Goal: Download file/media

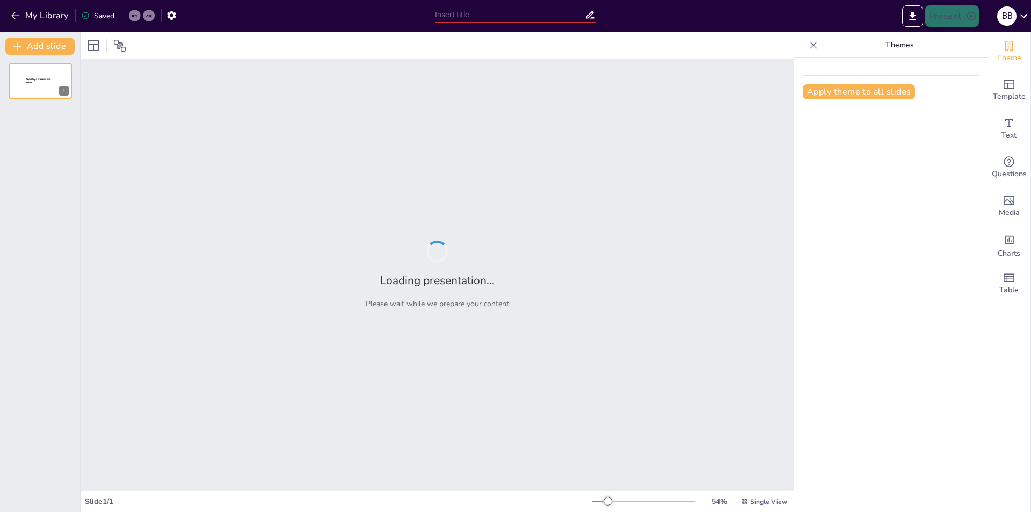
type input "Простий підхід до оновлення драйверів"
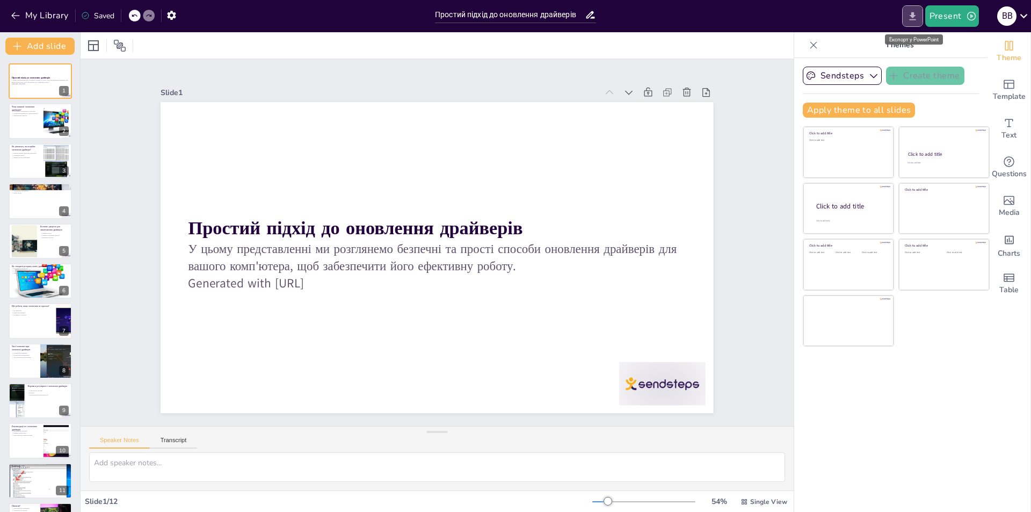
click at [912, 19] on icon "Export to PowerPoint" at bounding box center [912, 16] width 11 height 11
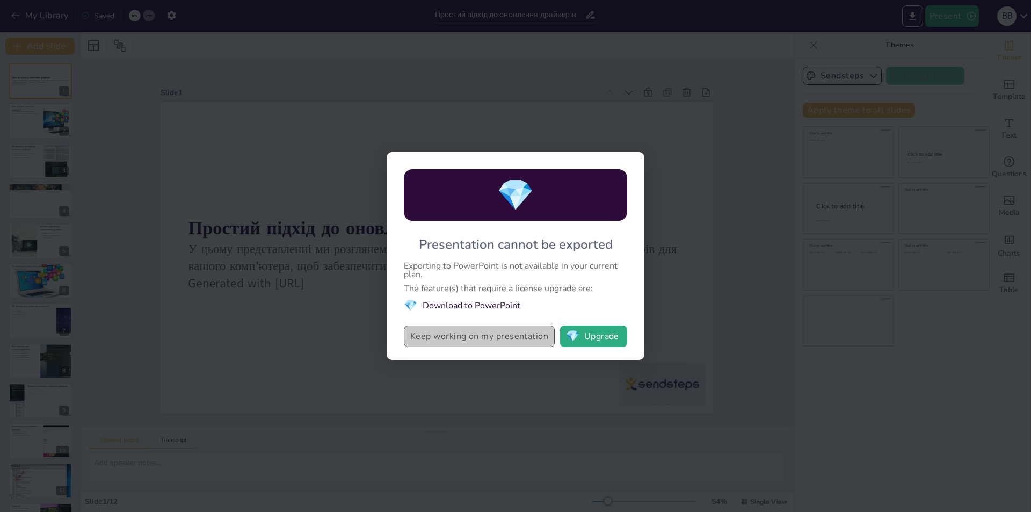
click at [508, 337] on button "Keep working on my presentation" at bounding box center [479, 336] width 151 height 21
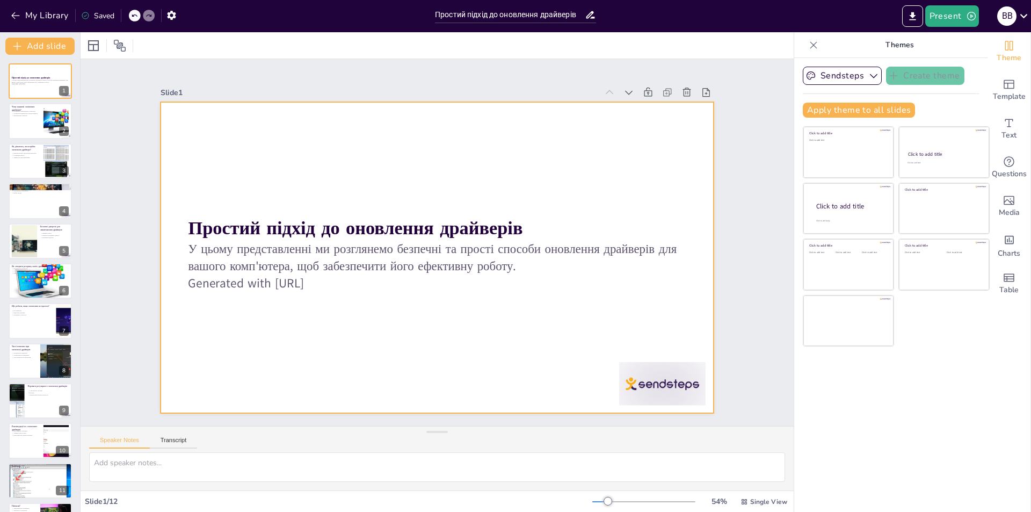
click at [455, 509] on div "Slide 1 Простий підхід до оновлення драйверів У цьому представленні ми розгляне…" at bounding box center [437, 272] width 713 height 480
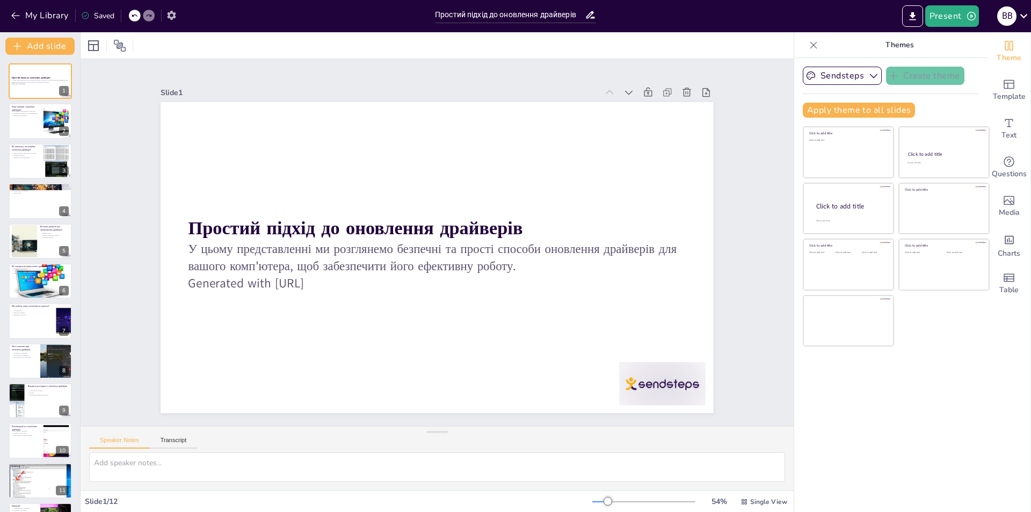
click at [173, 12] on icon "button" at bounding box center [171, 15] width 9 height 9
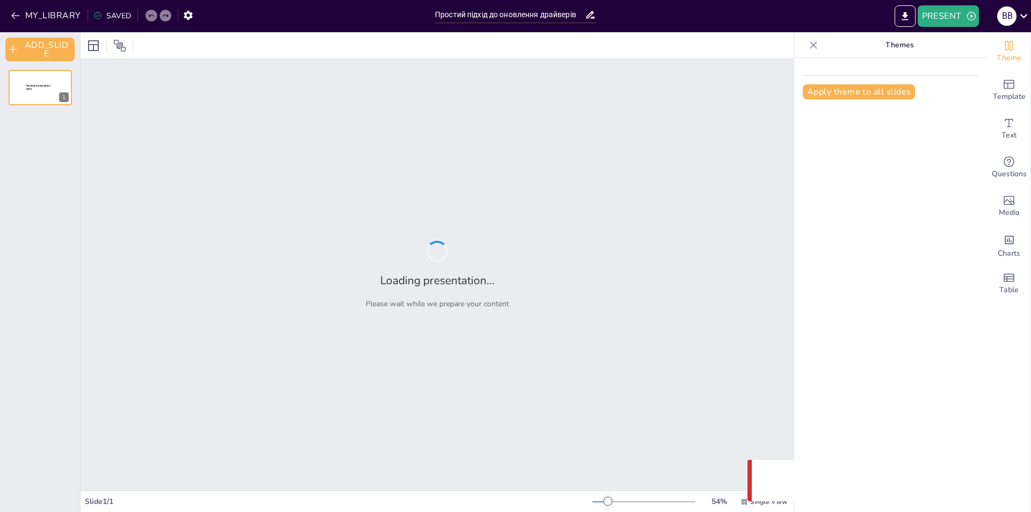
type input "Простий підхід до оновлення драйверів"
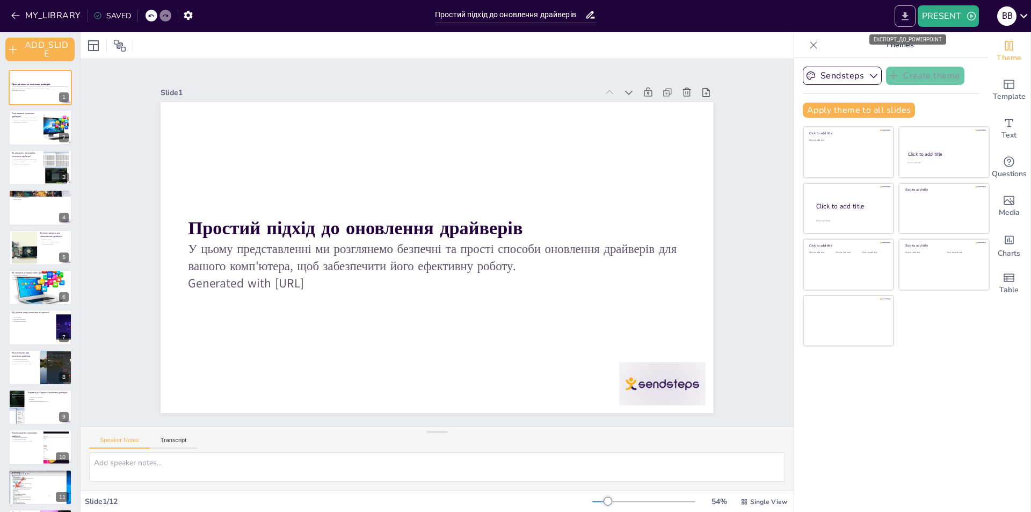
click at [902, 15] on icon "EXPORT_TO_POWERPOINT" at bounding box center [905, 16] width 6 height 8
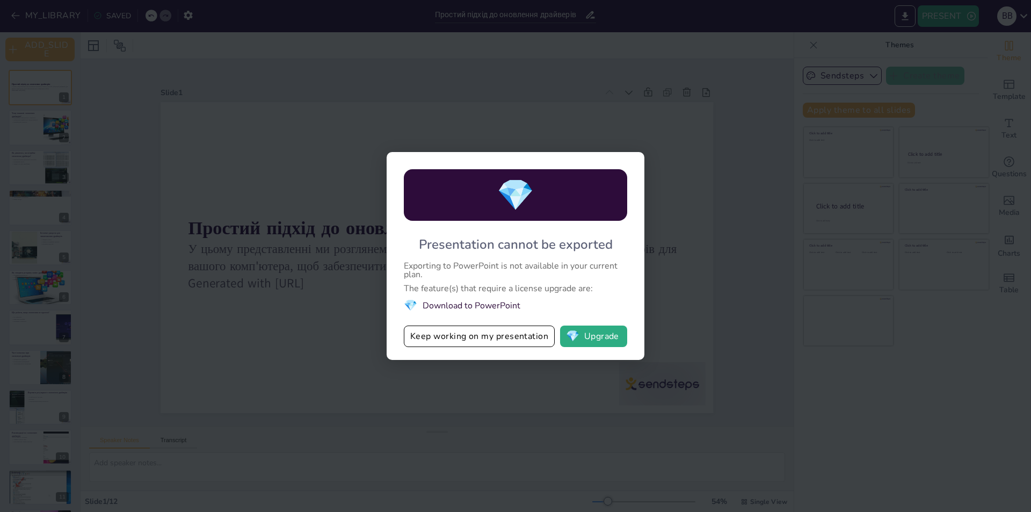
click at [491, 300] on li "💎 Download to PowerPoint" at bounding box center [515, 305] width 223 height 15
click at [523, 341] on button "Keep working on my presentation" at bounding box center [479, 336] width 151 height 21
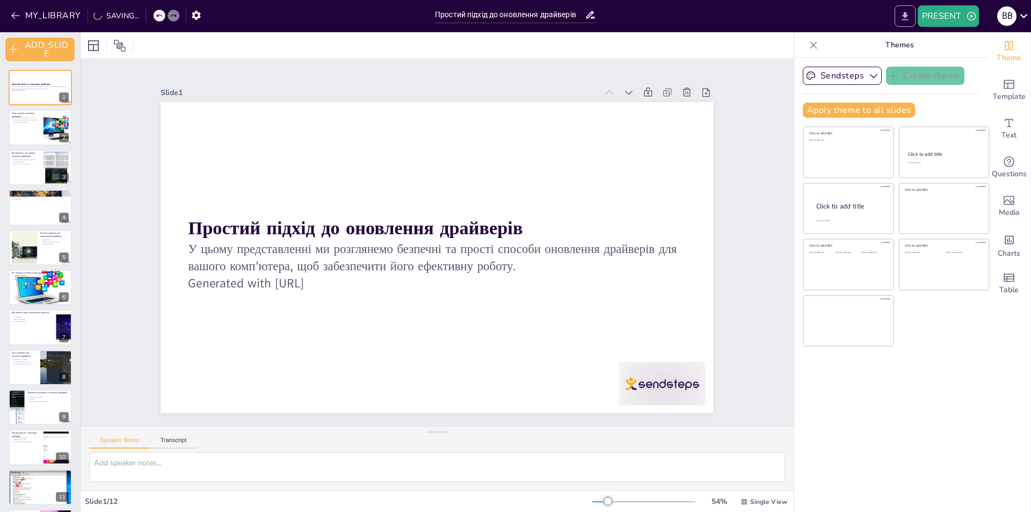
click at [907, 16] on icon "EXPORT_TO_POWERPOINT" at bounding box center [905, 16] width 11 height 11
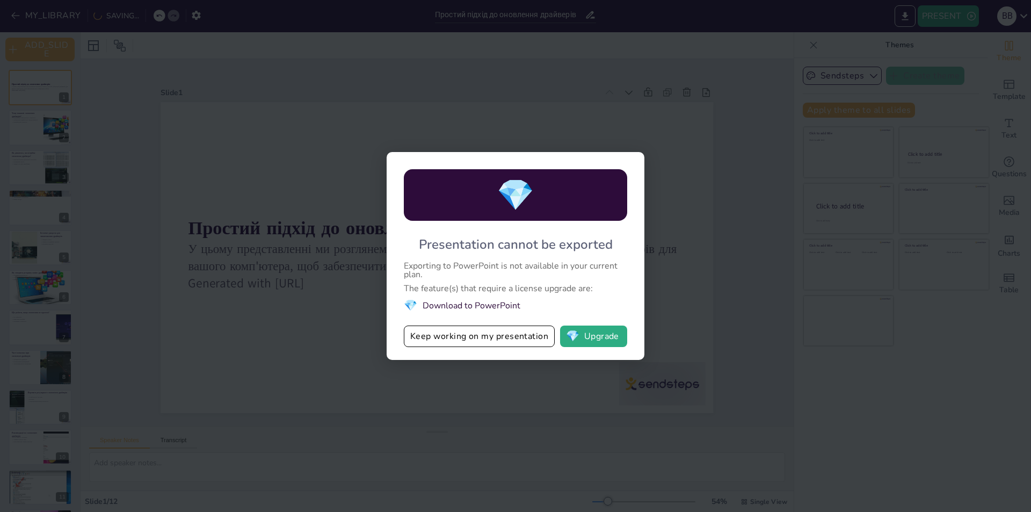
click at [616, 303] on li "💎 Download to PowerPoint" at bounding box center [515, 305] width 223 height 15
click at [595, 339] on button "💎 Upgrade" at bounding box center [593, 336] width 67 height 21
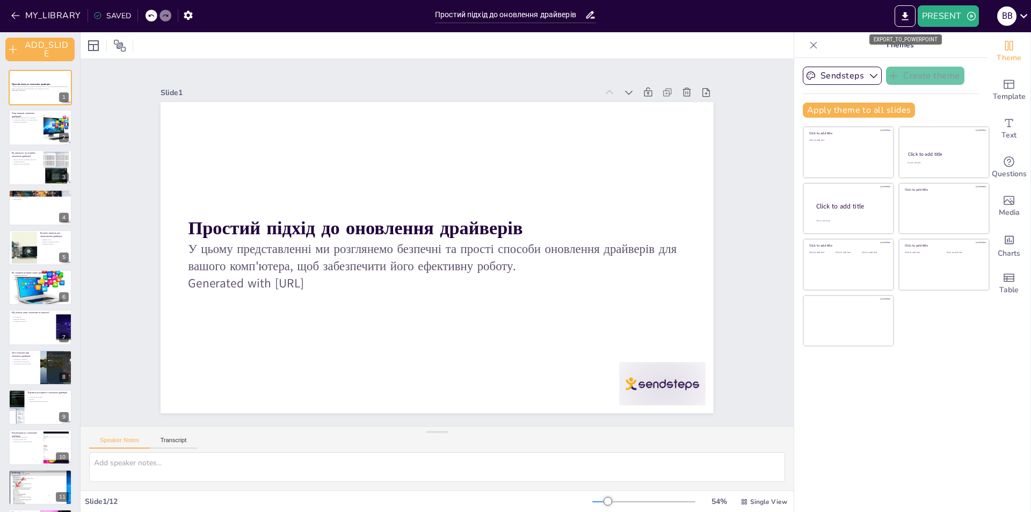
drag, startPoint x: 900, startPoint y: 14, endPoint x: 733, endPoint y: 154, distance: 218.1
click at [900, 14] on icon "EXPORT_TO_POWERPOINT" at bounding box center [905, 16] width 11 height 11
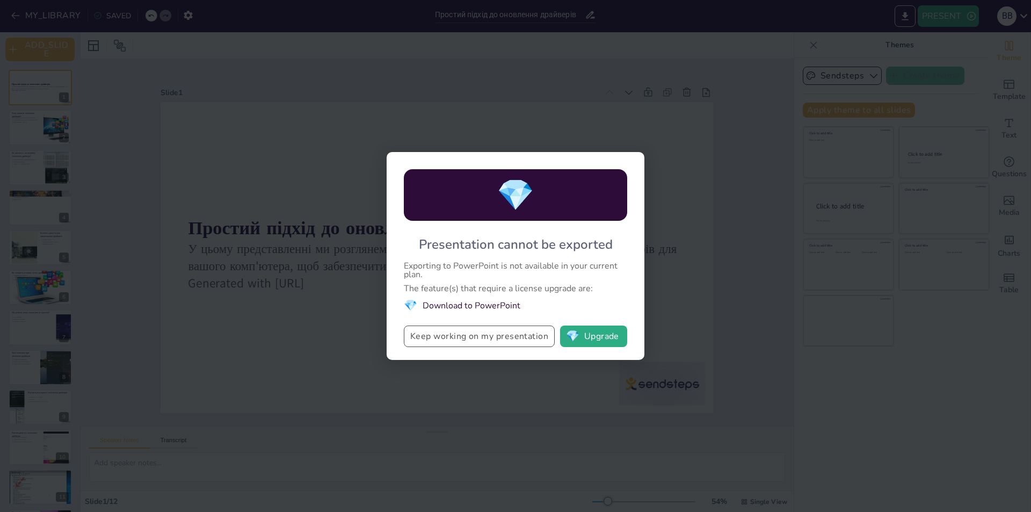
click at [486, 339] on button "Keep working on my presentation" at bounding box center [479, 336] width 151 height 21
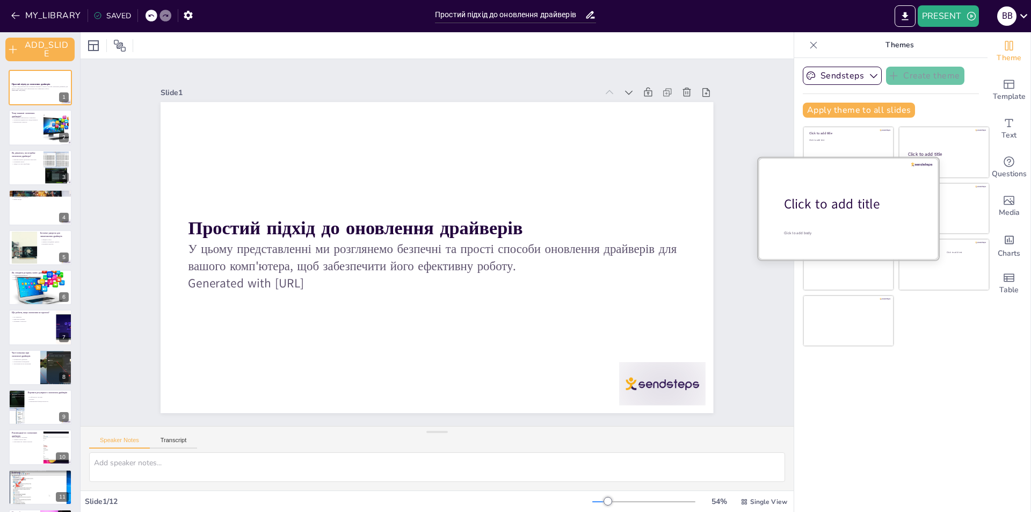
drag, startPoint x: 786, startPoint y: 122, endPoint x: 822, endPoint y: 163, distance: 54.4
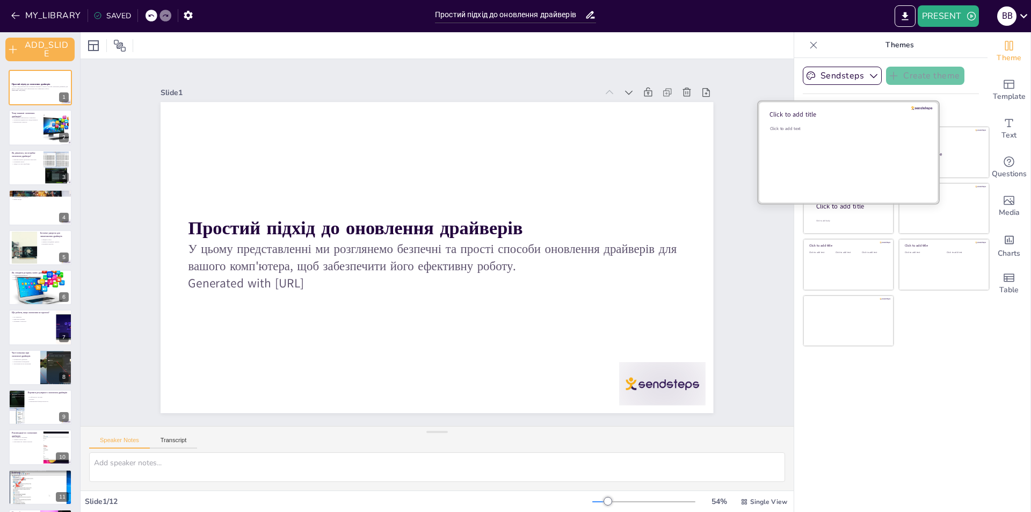
drag, startPoint x: 822, startPoint y: 163, endPoint x: 834, endPoint y: 140, distance: 26.7
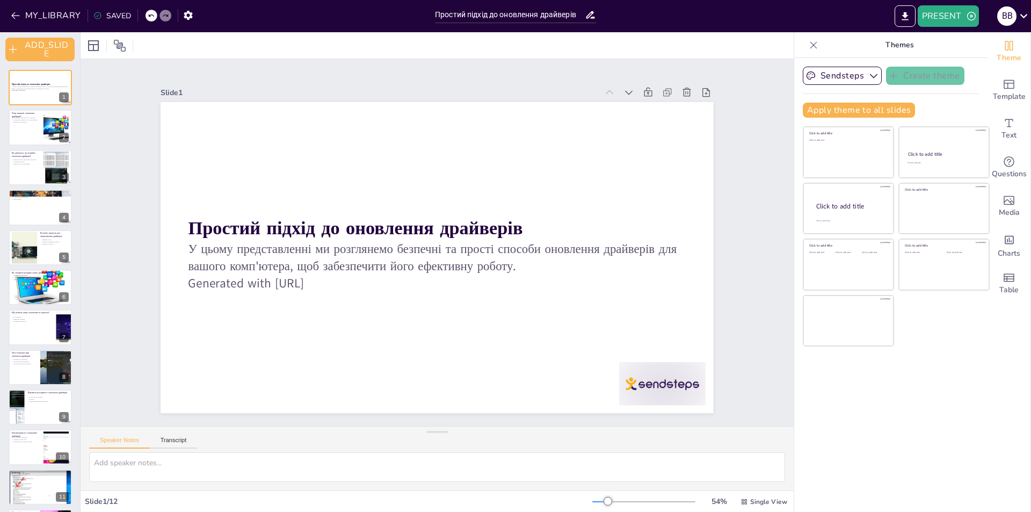
drag, startPoint x: 834, startPoint y: 140, endPoint x: 905, endPoint y: 401, distance: 271.0
click at [899, 419] on div "Sendsteps Create theme Apply theme to all slides Click to add title Click to ad…" at bounding box center [890, 285] width 193 height 454
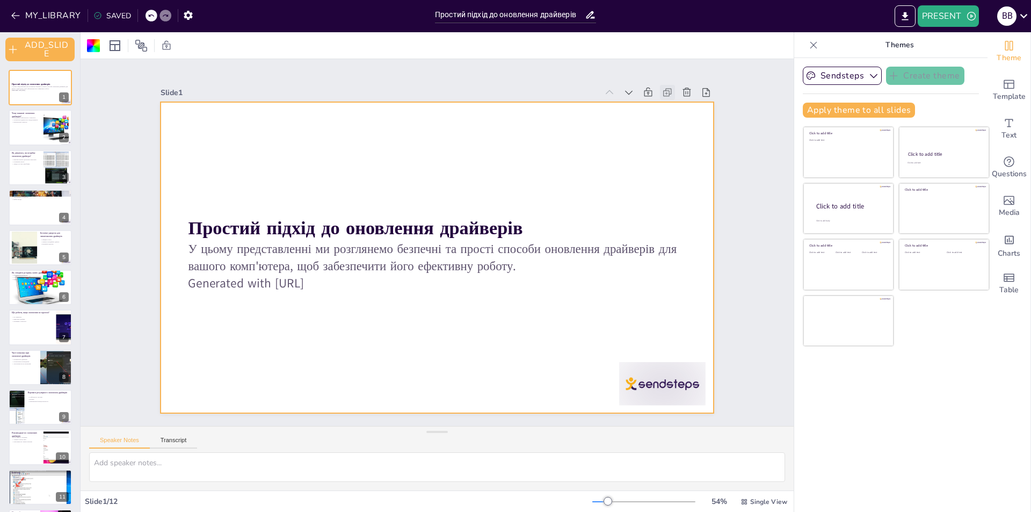
click at [676, 111] on icon at bounding box center [682, 117] width 12 height 12
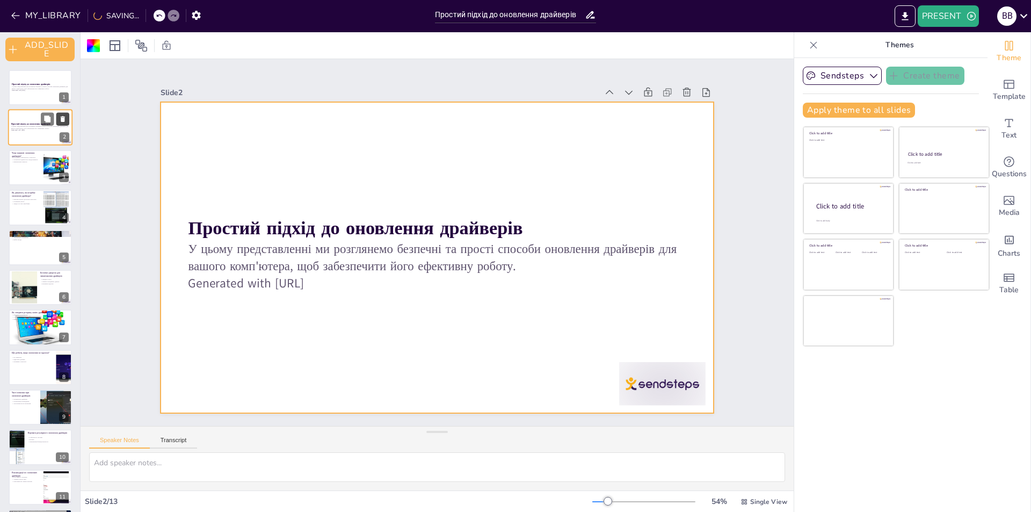
drag, startPoint x: 52, startPoint y: 135, endPoint x: 61, endPoint y: 119, distance: 19.3
click at [61, 119] on icon at bounding box center [63, 120] width 4 height 6
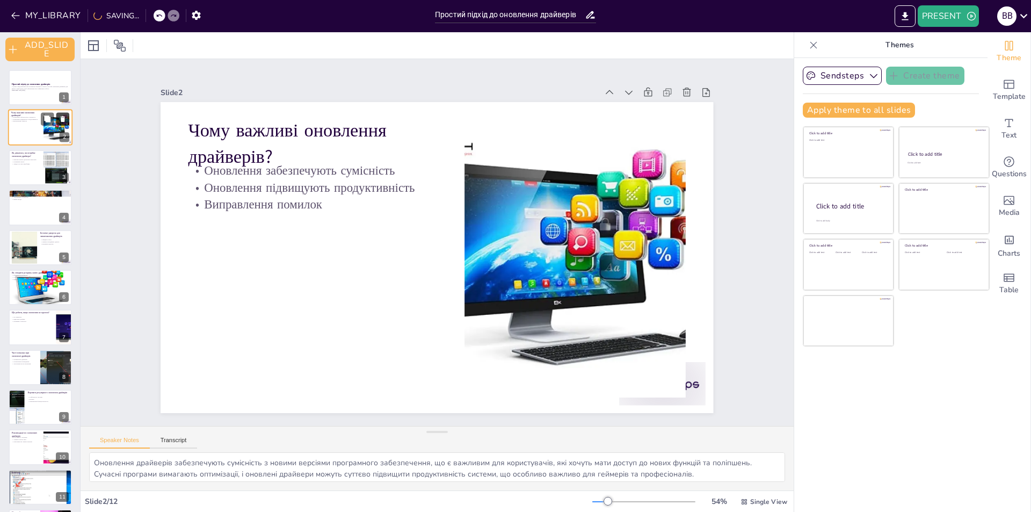
click at [61, 119] on icon at bounding box center [63, 120] width 4 height 6
type textarea "Диспетчер пристроїв є потужним інструментом для перевірки версій драйверів. Це …"
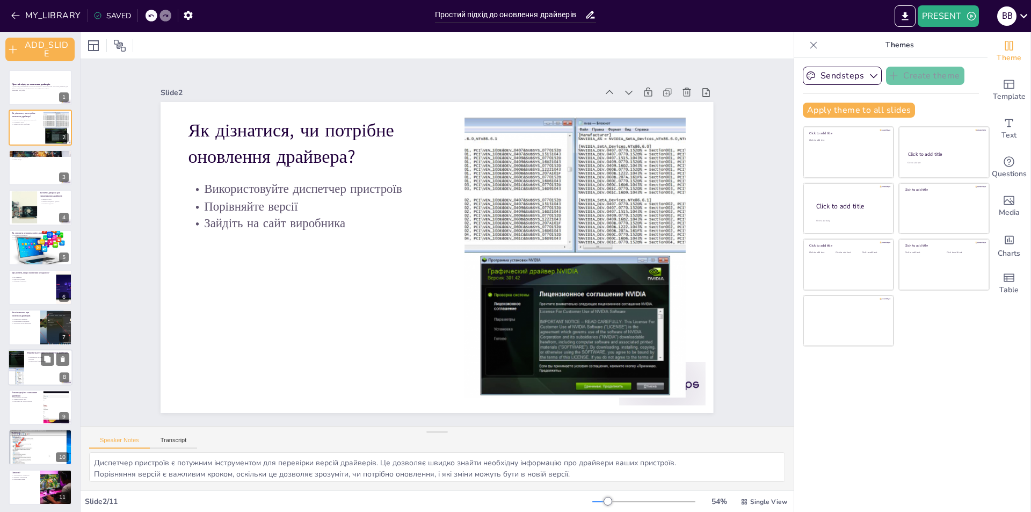
scroll to position [2, 0]
